Goal: Task Accomplishment & Management: Complete application form

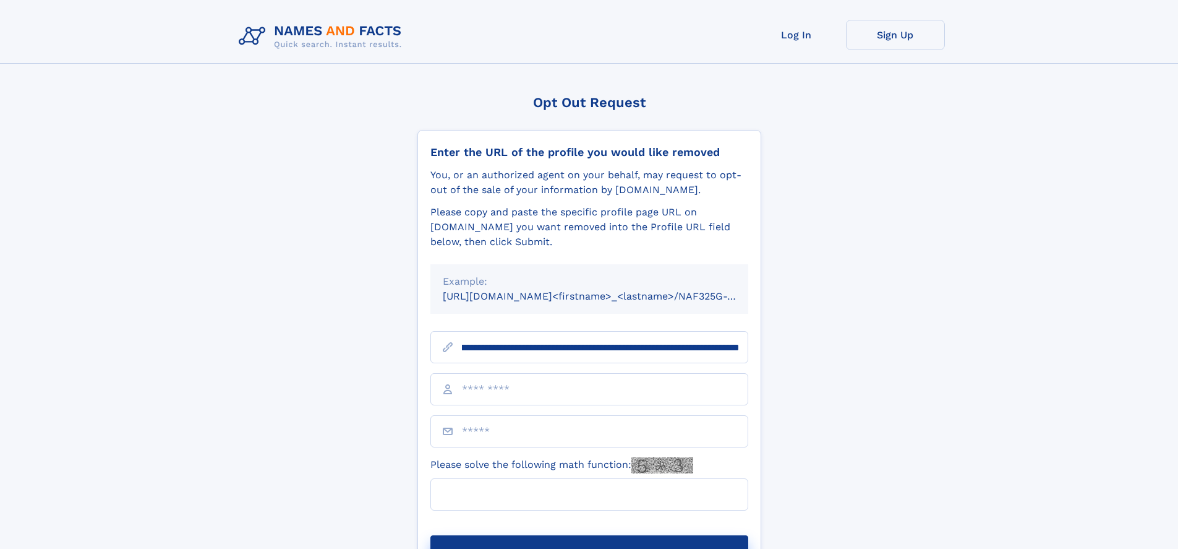
scroll to position [0, 163]
type input "**********"
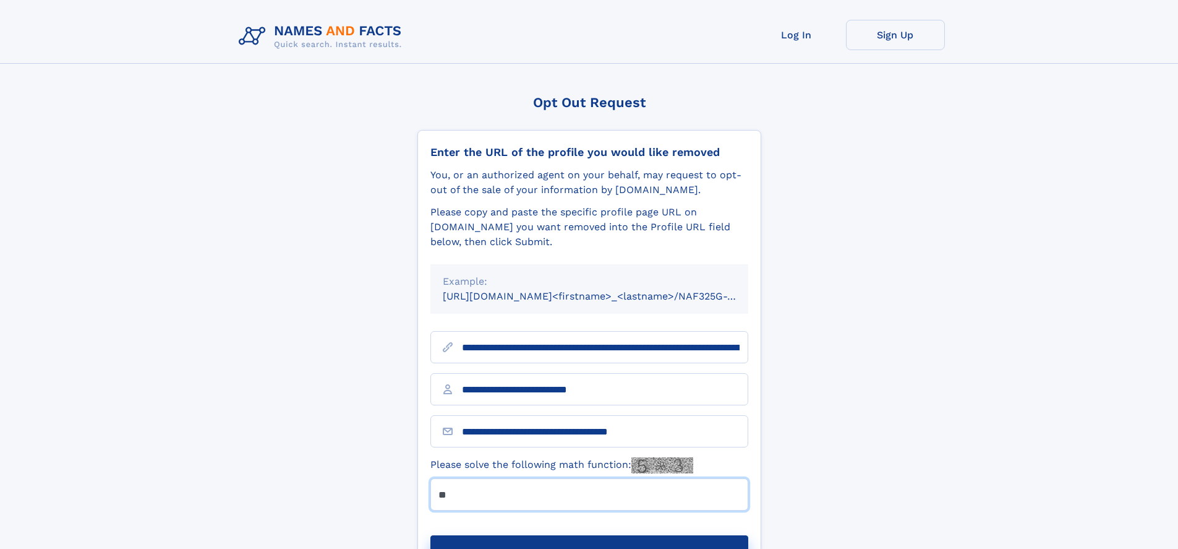
type input "**"
click at [589, 535] on button "Submit Opt Out Request" at bounding box center [589, 555] width 318 height 40
